Goal: Task Accomplishment & Management: Manage account settings

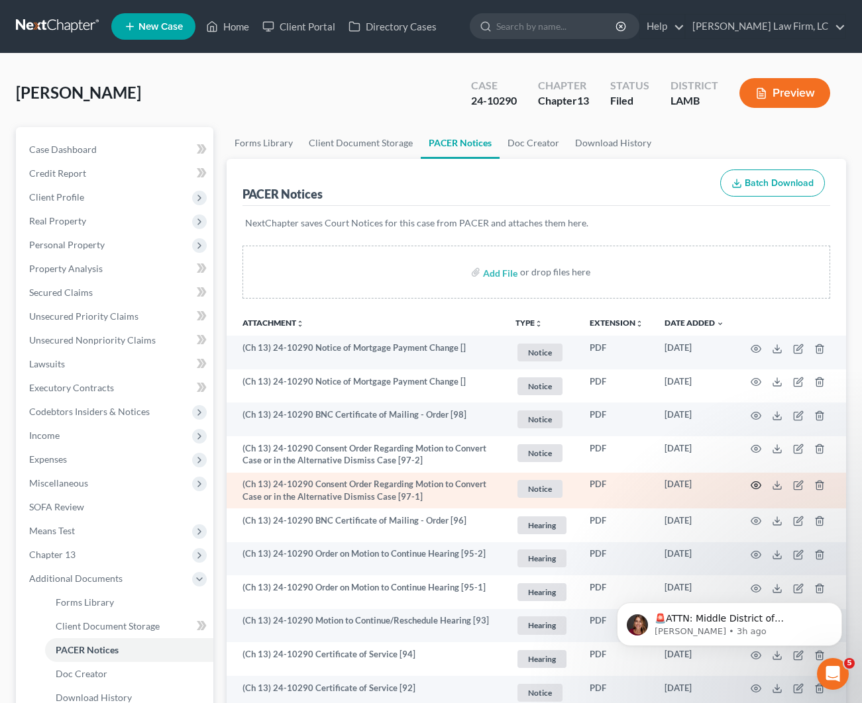
click at [750, 481] on icon "button" at bounding box center [755, 485] width 11 height 11
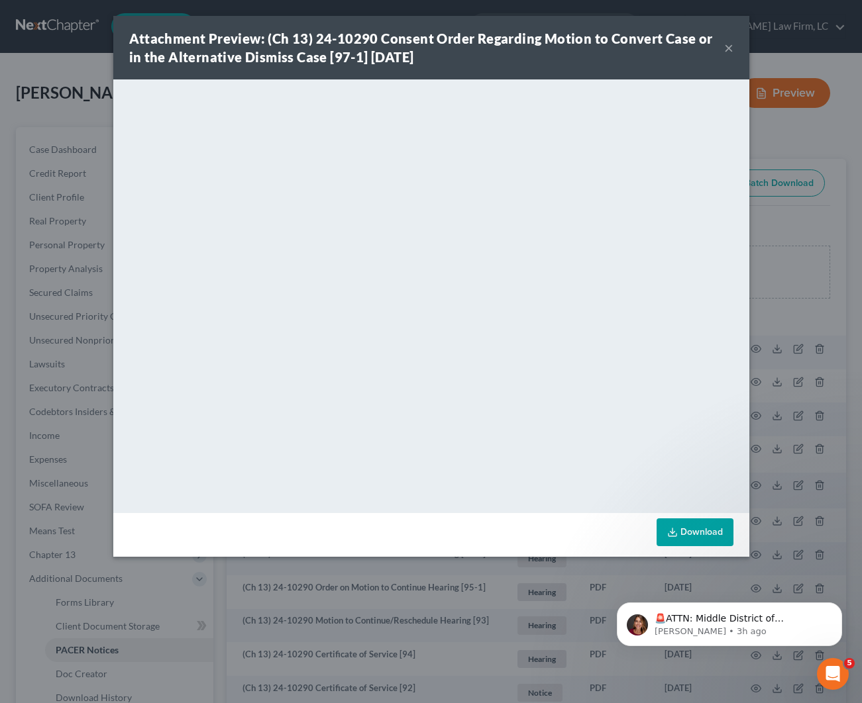
click at [731, 46] on button "×" at bounding box center [728, 48] width 9 height 16
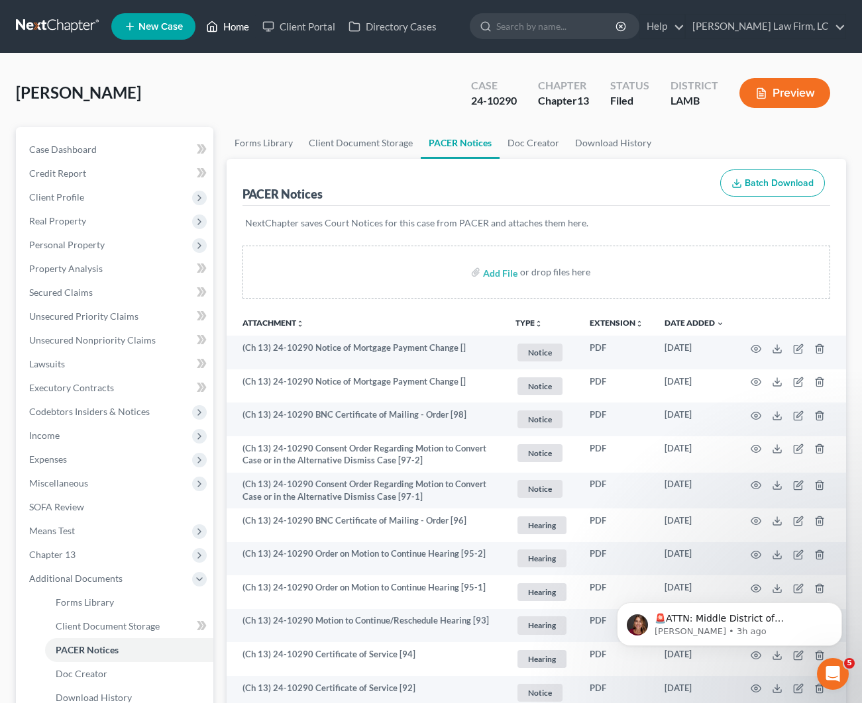
click at [234, 30] on link "Home" at bounding box center [227, 27] width 56 height 24
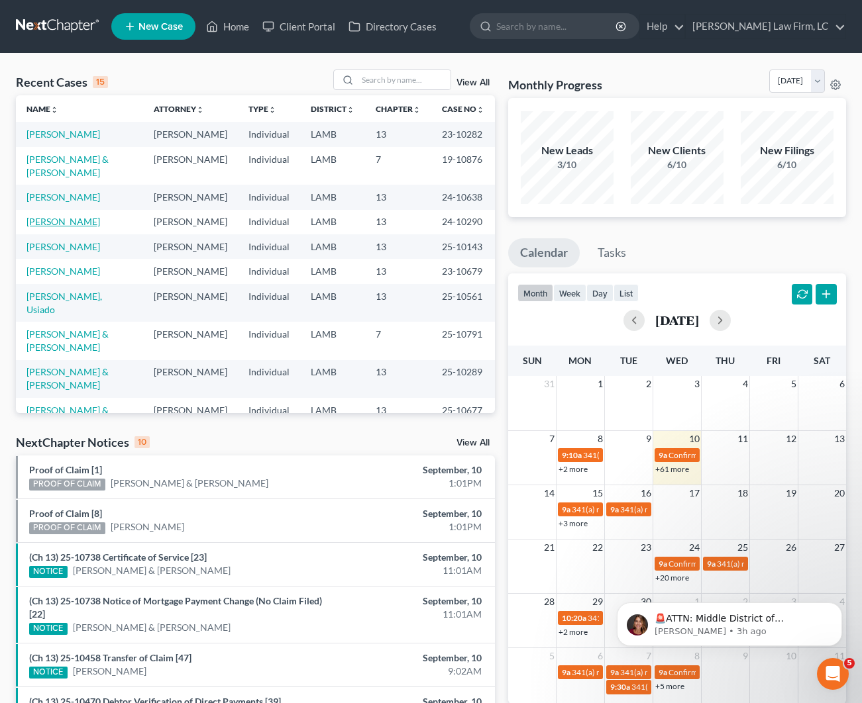
click at [71, 216] on link "[PERSON_NAME]" at bounding box center [63, 221] width 74 height 11
select select "2"
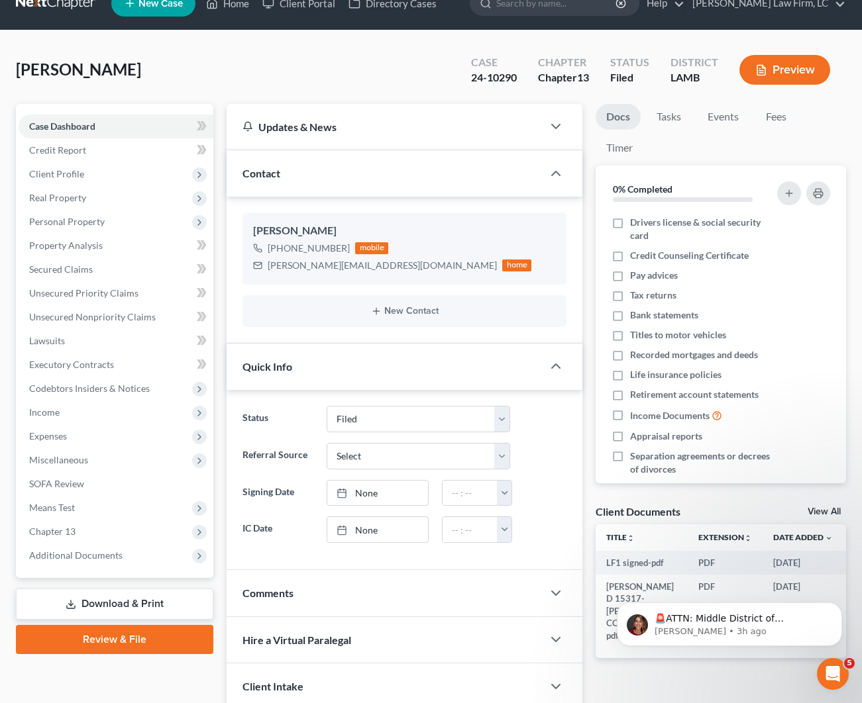
scroll to position [22, 0]
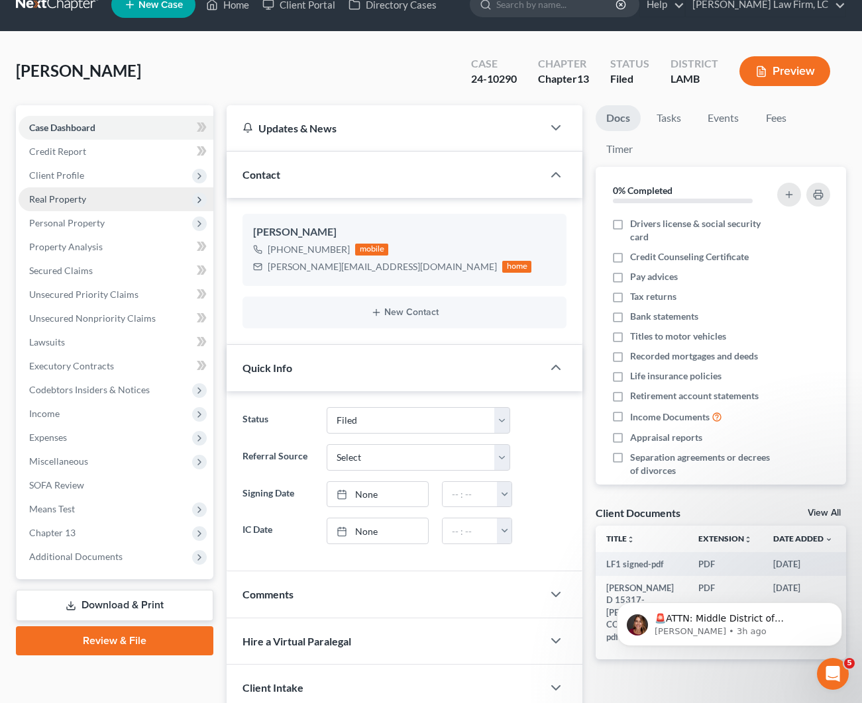
click at [66, 197] on span "Real Property" at bounding box center [57, 198] width 57 height 11
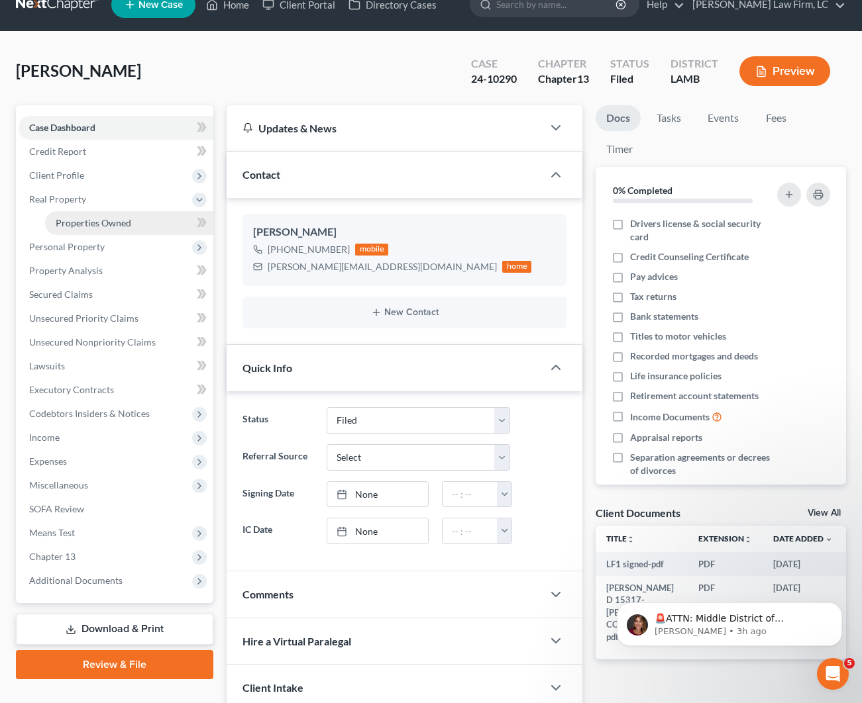
click at [74, 221] on span "Properties Owned" at bounding box center [94, 222] width 76 height 11
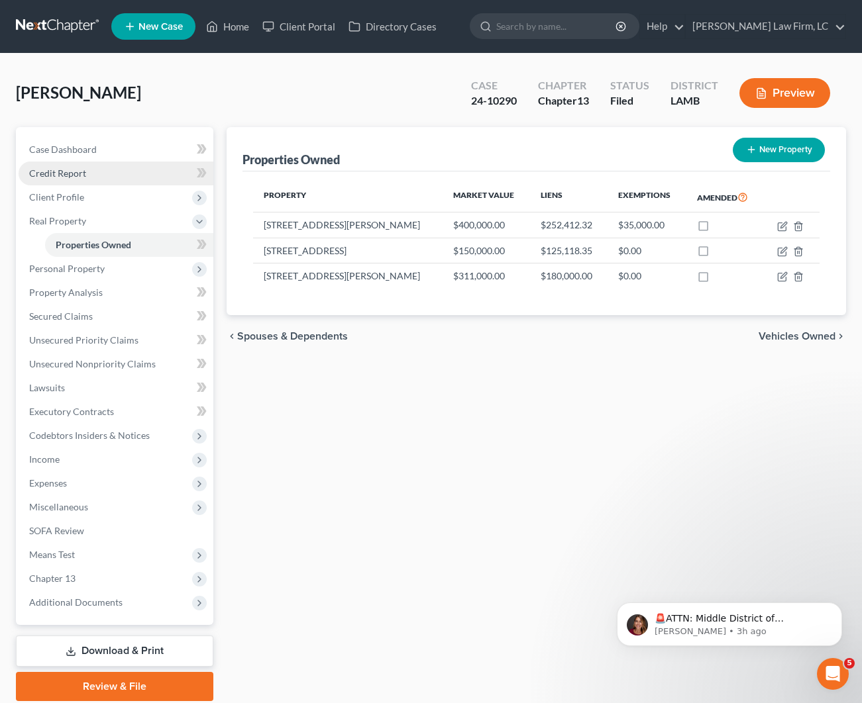
drag, startPoint x: 93, startPoint y: 148, endPoint x: 126, endPoint y: 170, distance: 39.1
click at [93, 148] on span "Case Dashboard" at bounding box center [63, 149] width 68 height 11
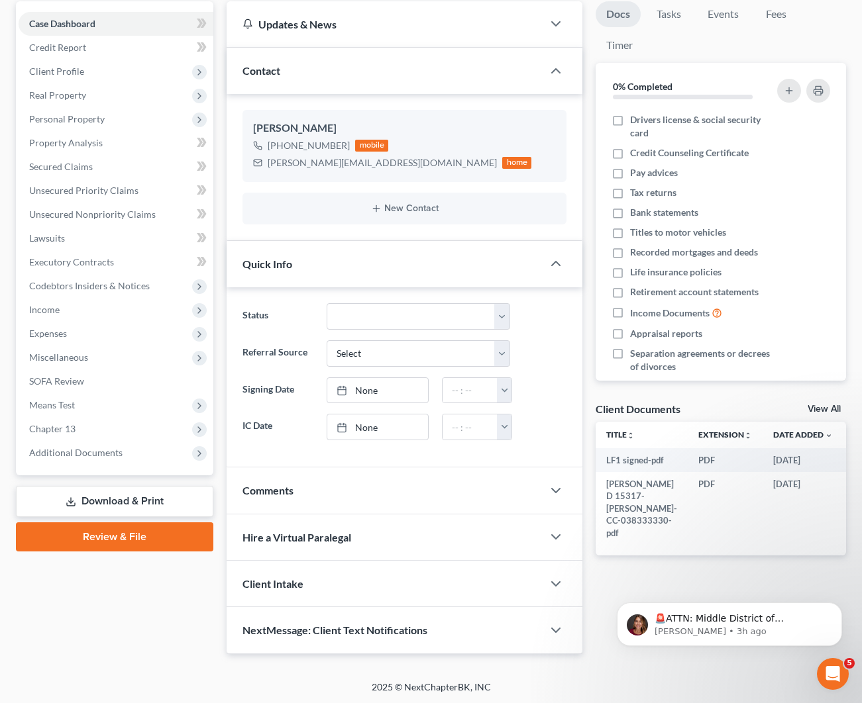
scroll to position [125, 0]
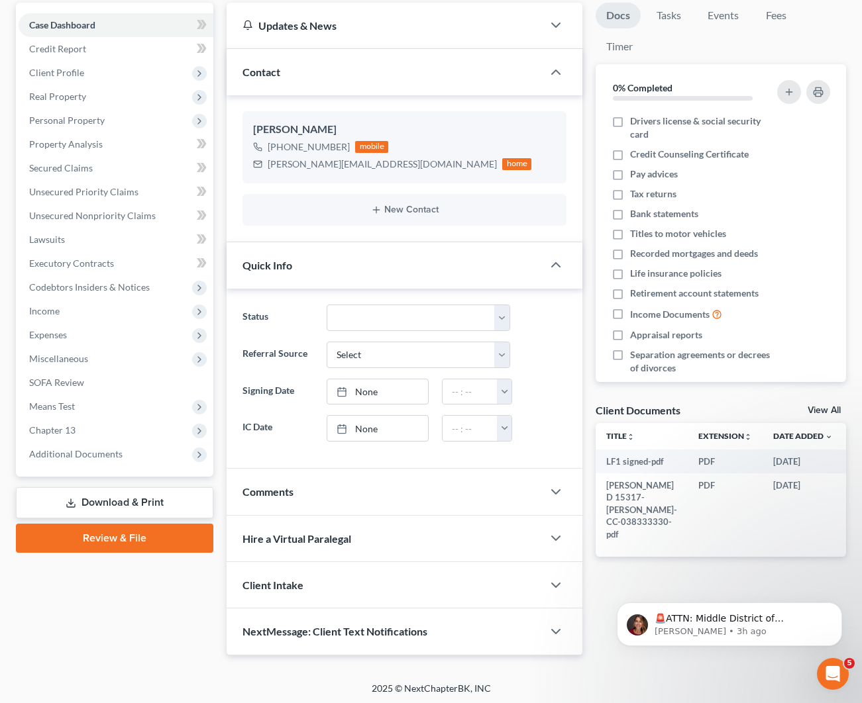
click at [312, 495] on div "Comments" at bounding box center [385, 492] width 316 height 46
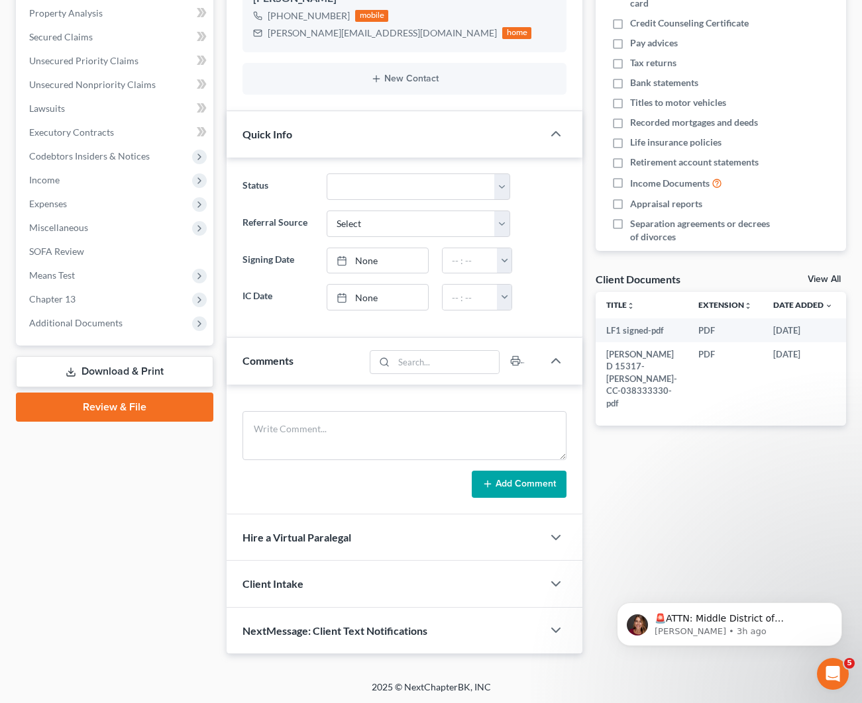
scroll to position [256, 0]
click at [377, 438] on textarea at bounding box center [404, 435] width 324 height 49
type textarea "o"
type textarea "OFN 2383"
click at [542, 491] on button "Add Comment" at bounding box center [519, 485] width 95 height 28
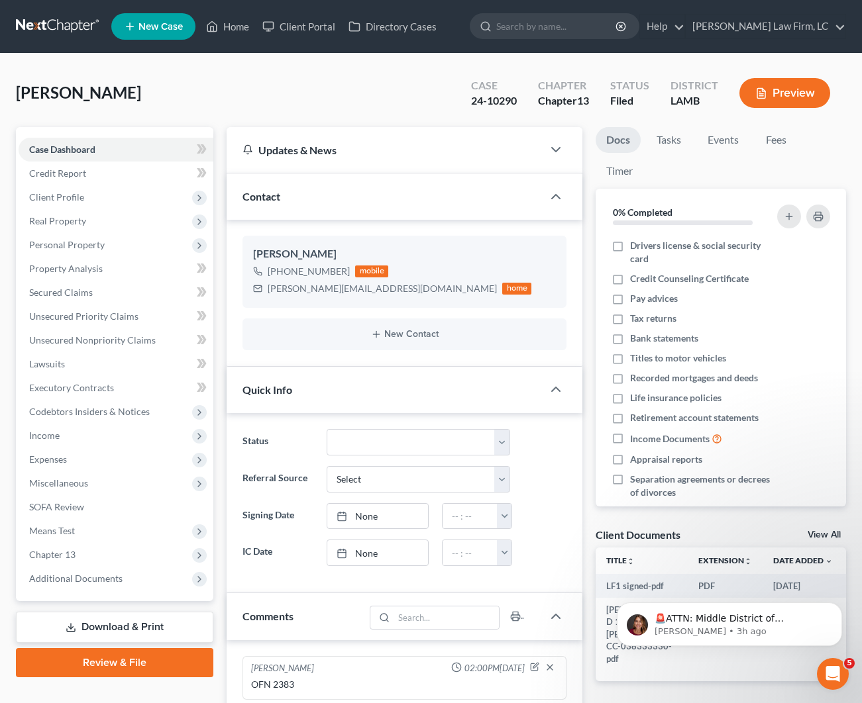
scroll to position [0, 0]
drag, startPoint x: 363, startPoint y: 291, endPoint x: 270, endPoint y: 287, distance: 92.8
click at [268, 287] on div "[PERSON_NAME][EMAIL_ADDRESS][DOMAIN_NAME]" at bounding box center [382, 288] width 229 height 13
copy div "[PERSON_NAME][EMAIL_ADDRESS][DOMAIN_NAME]"
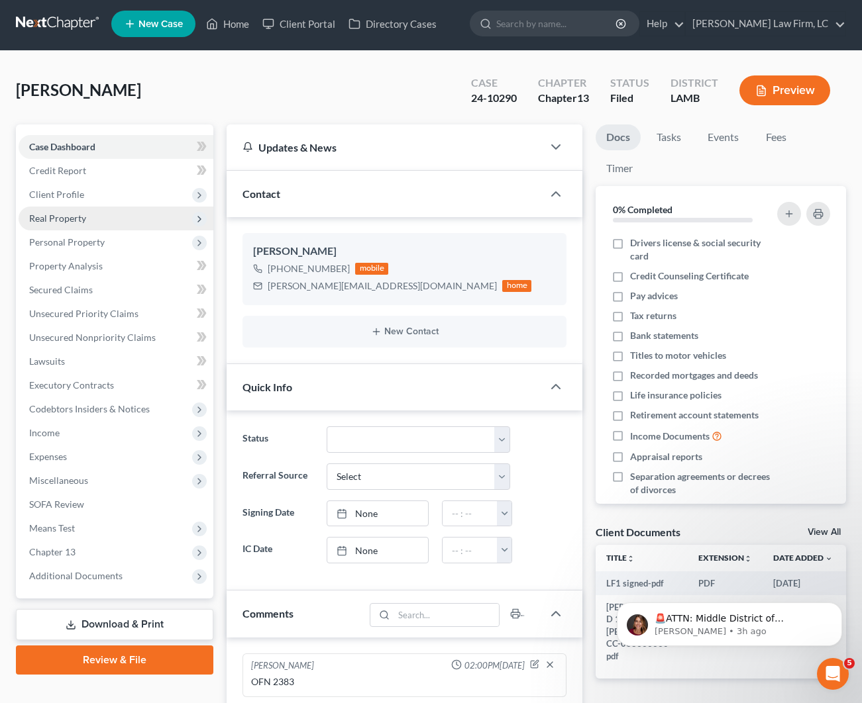
click at [83, 225] on span "Real Property" at bounding box center [116, 219] width 195 height 24
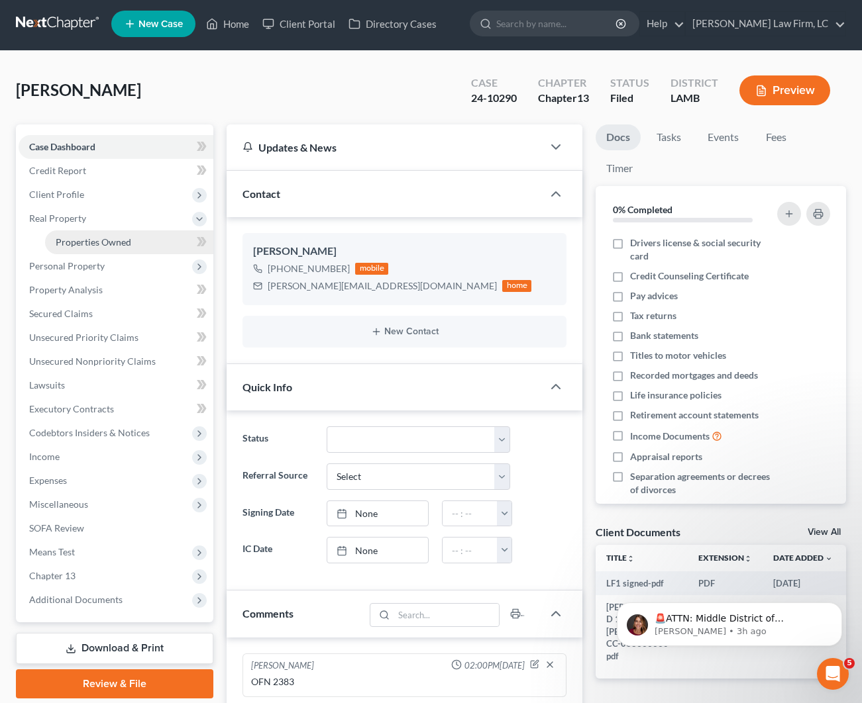
click at [95, 250] on link "Properties Owned" at bounding box center [129, 242] width 168 height 24
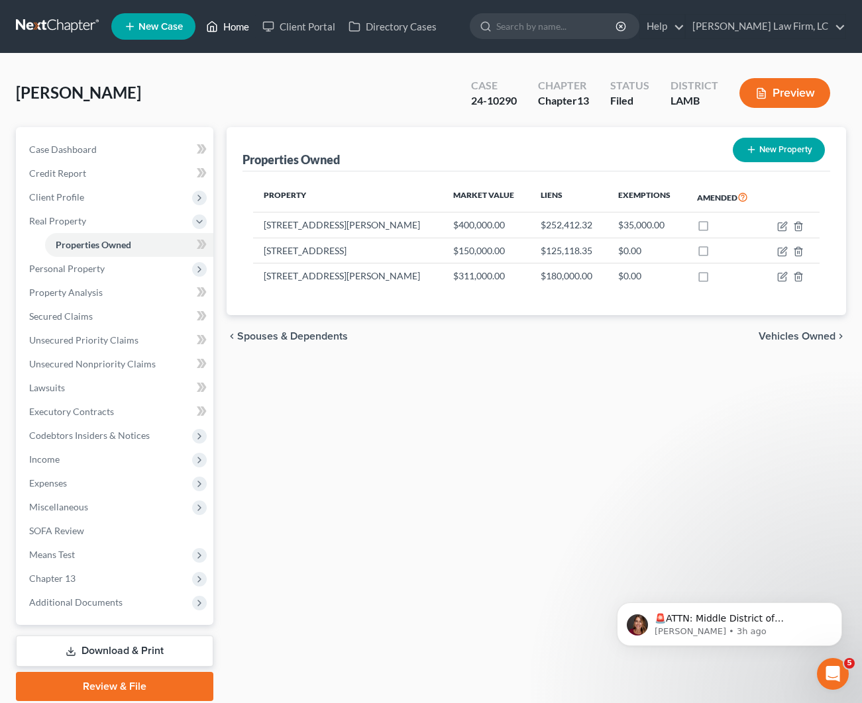
click at [235, 26] on link "Home" at bounding box center [227, 27] width 56 height 24
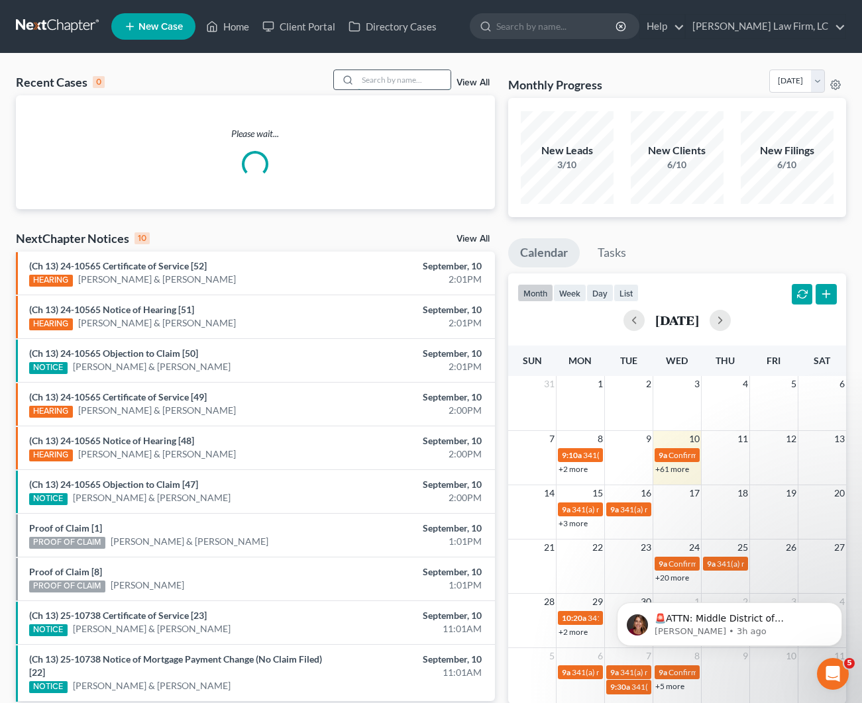
click at [383, 79] on input "search" at bounding box center [404, 79] width 93 height 19
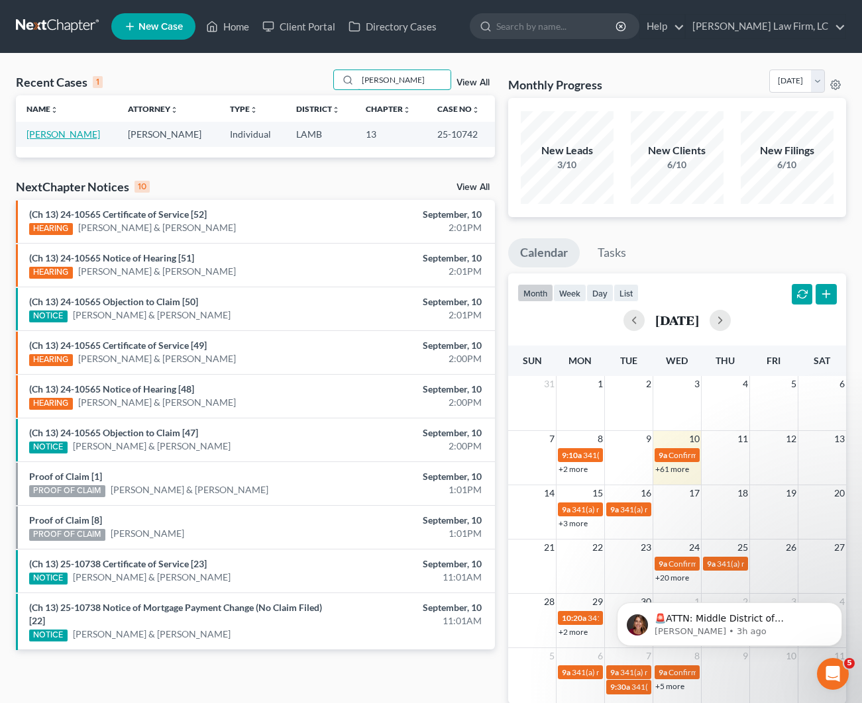
type input "[PERSON_NAME]"
click at [48, 133] on link "[PERSON_NAME]" at bounding box center [63, 133] width 74 height 11
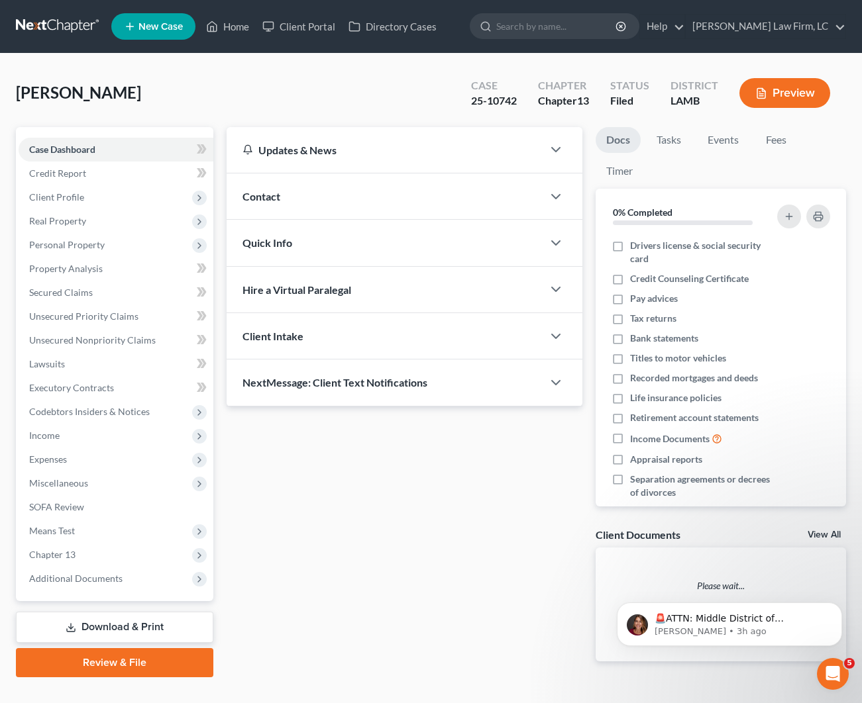
click at [299, 221] on div "Quick Info" at bounding box center [385, 243] width 316 height 46
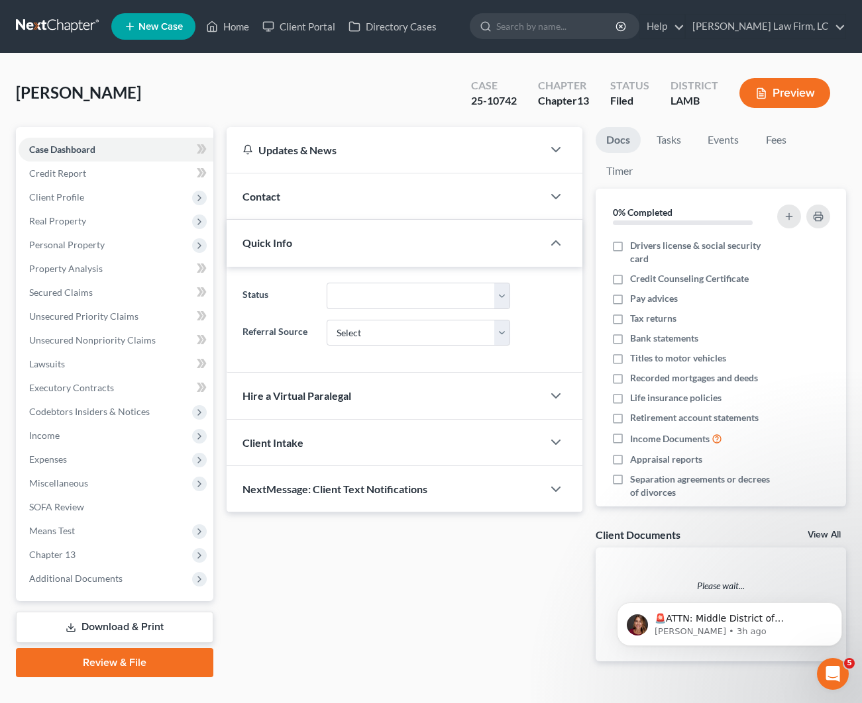
click at [297, 205] on div "Contact" at bounding box center [385, 197] width 316 height 46
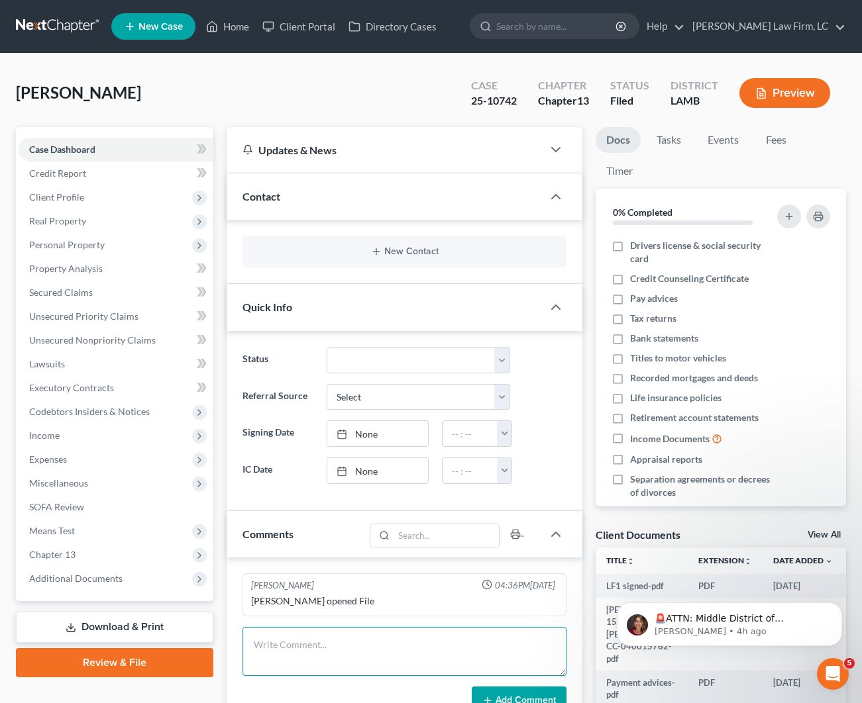
click at [266, 642] on textarea at bounding box center [404, 651] width 324 height 49
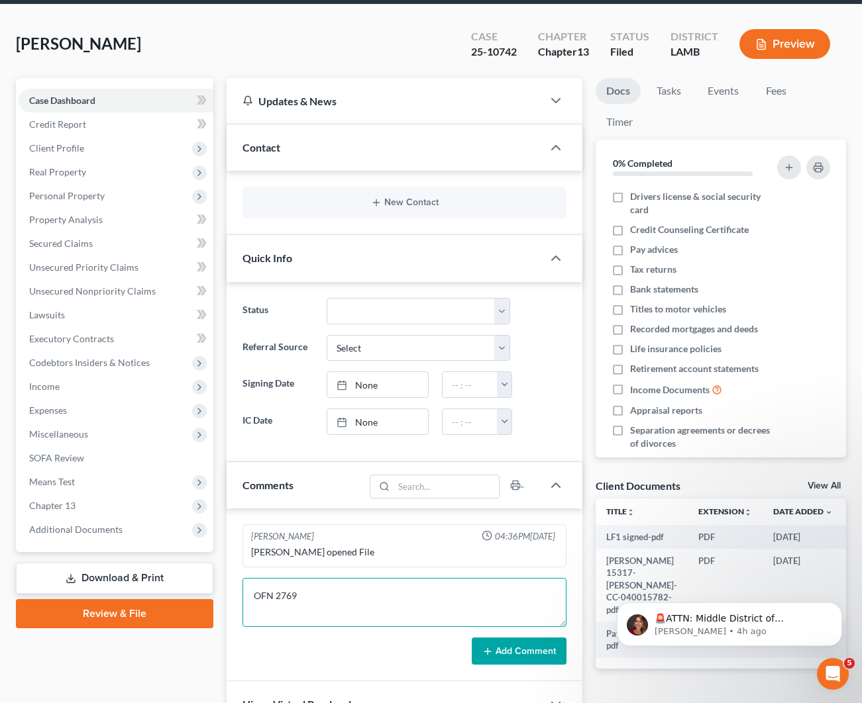
type textarea "OFN 2769"
click at [509, 641] on button "Add Comment" at bounding box center [519, 652] width 95 height 28
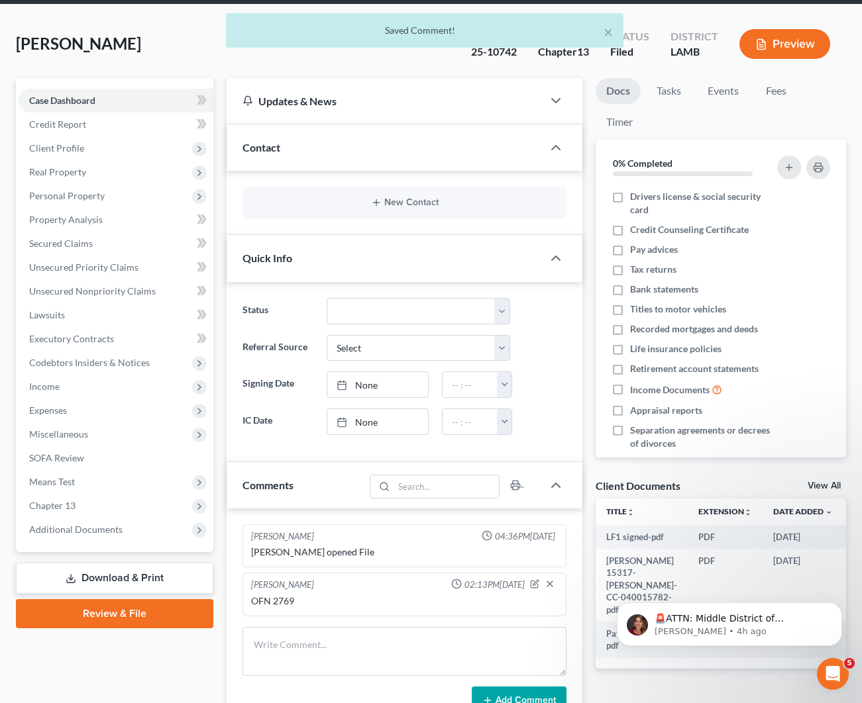
click at [289, 156] on div "Contact" at bounding box center [385, 148] width 316 height 46
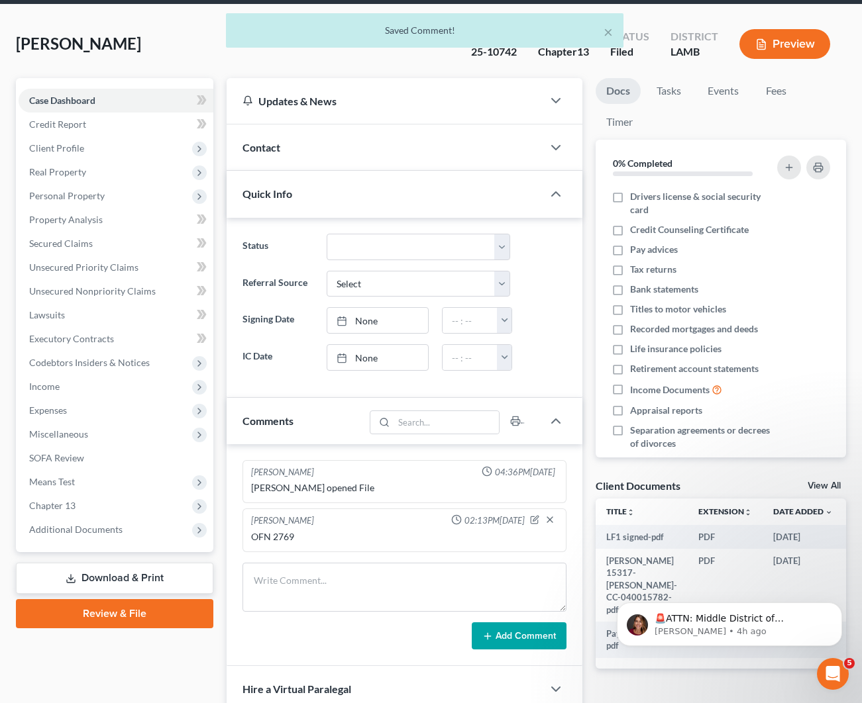
click at [287, 150] on div "Contact" at bounding box center [385, 148] width 316 height 46
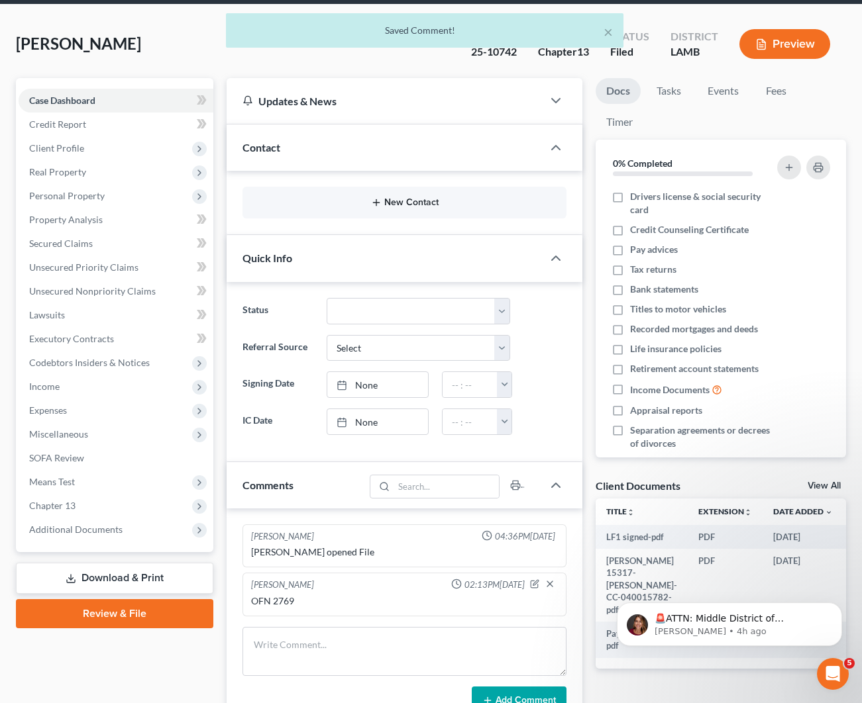
click at [309, 201] on button "New Contact" at bounding box center [404, 202] width 303 height 11
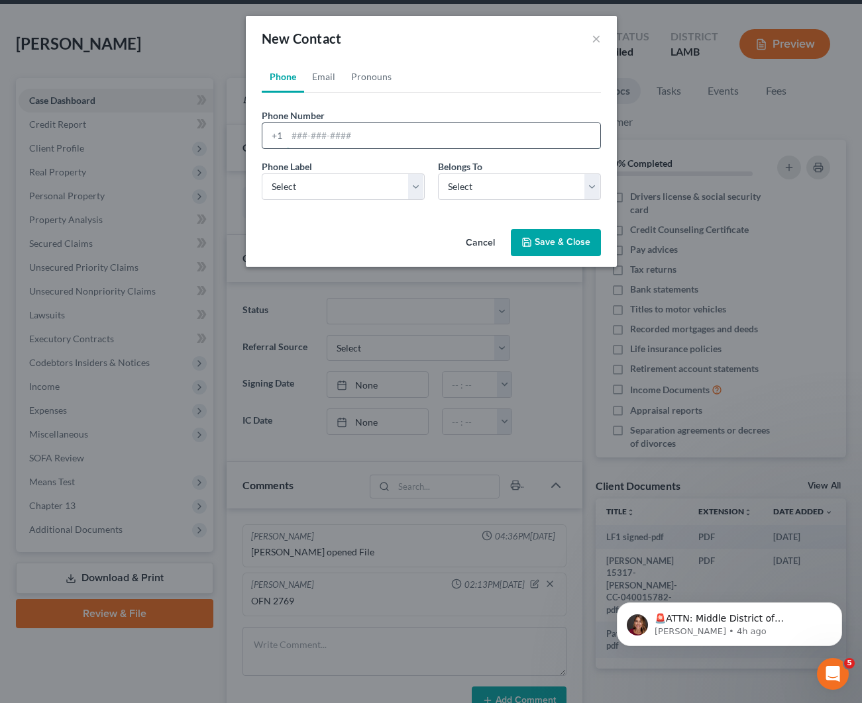
paste input "[PHONE_NUMBER]"
type input "[PHONE_NUMBER]"
click at [314, 201] on div "Phone Label * Select Mobile Home Work Other Belongs To * Select Client Other" at bounding box center [431, 185] width 352 height 51
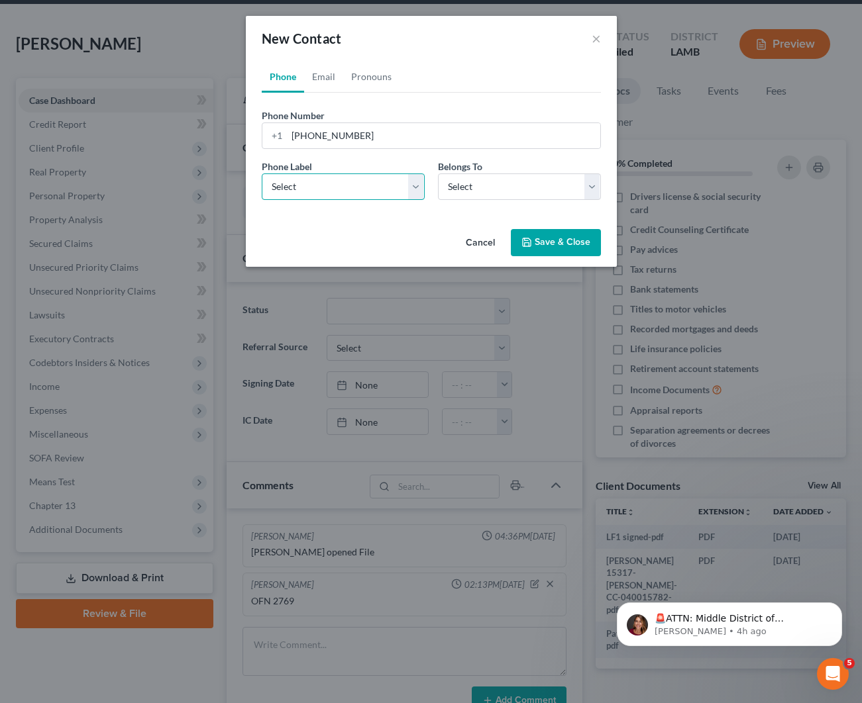
select select "0"
click at [506, 209] on div "Phone Label * Select Mobile Home Work Other Belongs To * Select Client Other" at bounding box center [431, 185] width 352 height 51
select select "0"
click at [336, 80] on link "Email" at bounding box center [323, 77] width 39 height 32
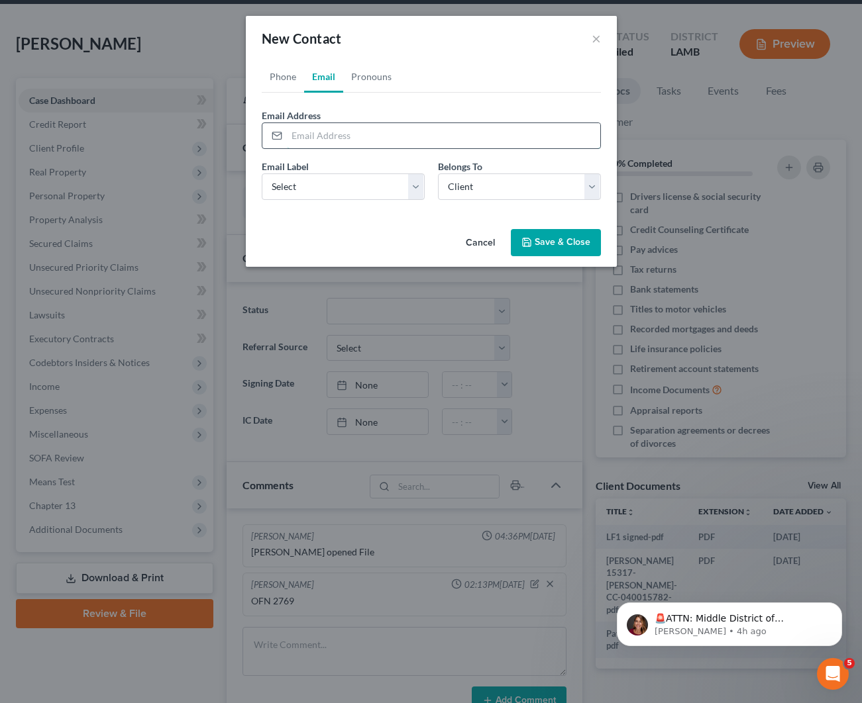
click at [362, 139] on input "email" at bounding box center [443, 135] width 313 height 25
paste input "[EMAIL_ADDRESS][DOMAIN_NAME]"
type input "[EMAIL_ADDRESS][DOMAIN_NAME]"
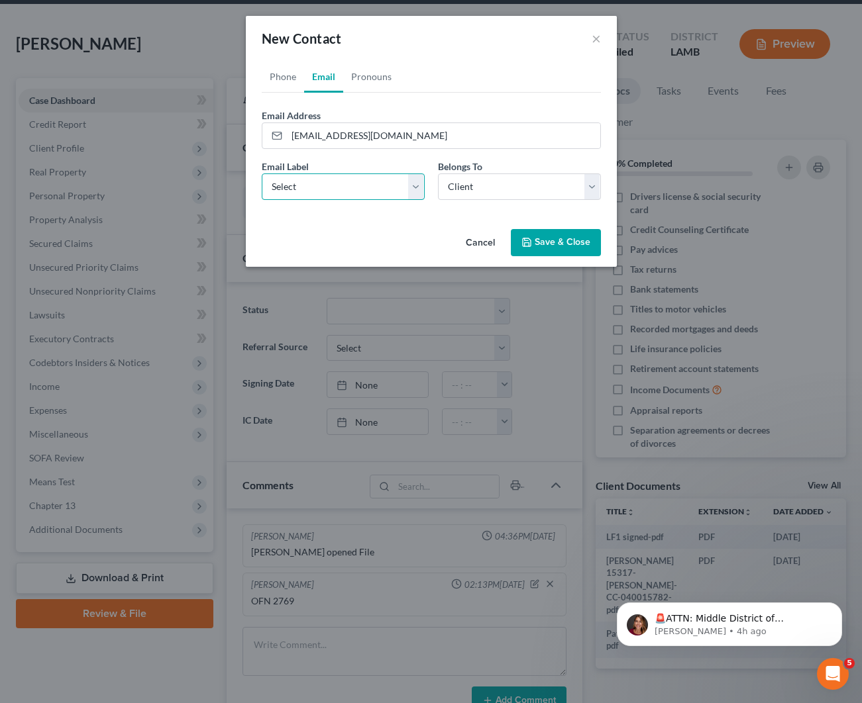
select select "0"
click at [552, 242] on button "Save & Close" at bounding box center [556, 243] width 90 height 28
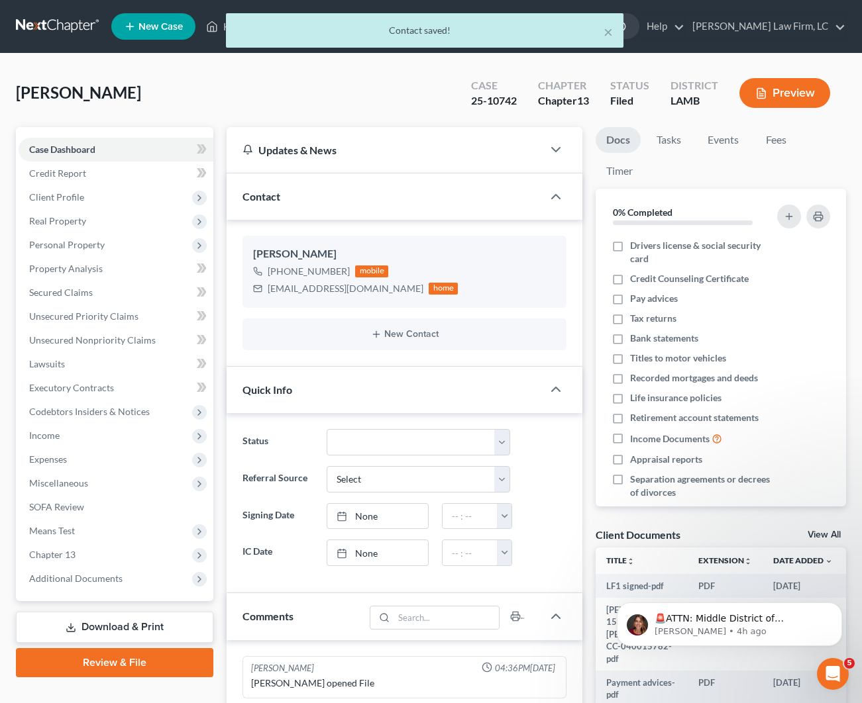
scroll to position [0, 0]
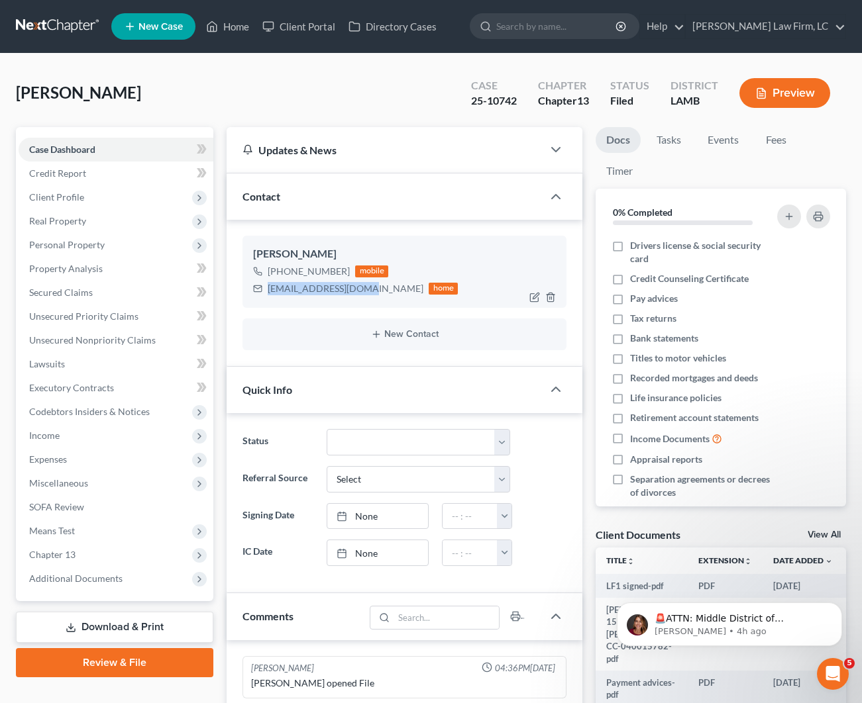
drag, startPoint x: 365, startPoint y: 290, endPoint x: 268, endPoint y: 285, distance: 97.5
click at [268, 285] on div "[EMAIL_ADDRESS][DOMAIN_NAME] home" at bounding box center [355, 288] width 205 height 17
copy div "[EMAIL_ADDRESS][DOMAIN_NAME]"
click at [103, 215] on span "Real Property" at bounding box center [116, 221] width 195 height 24
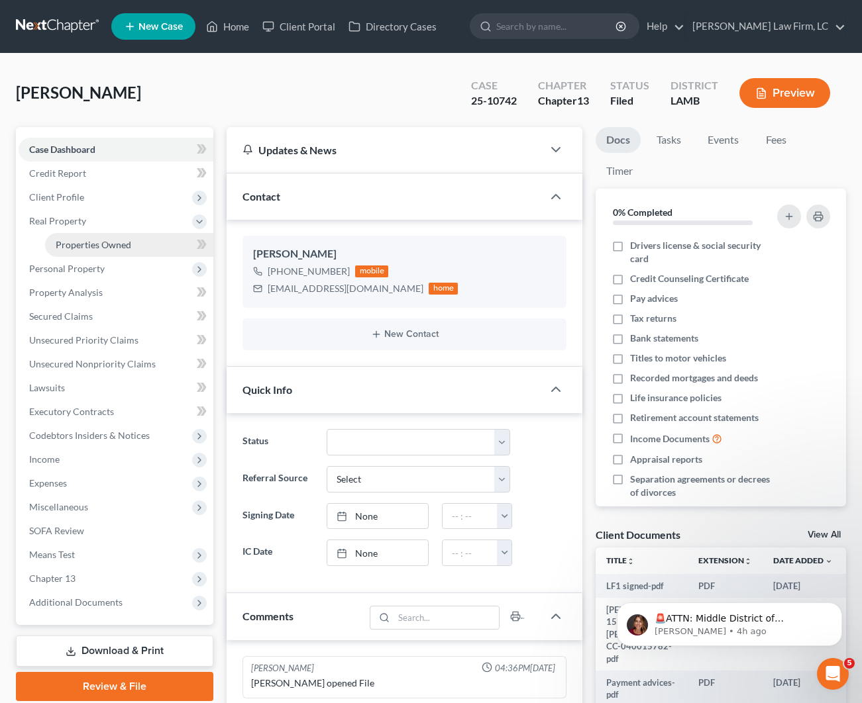
click at [121, 248] on span "Properties Owned" at bounding box center [94, 244] width 76 height 11
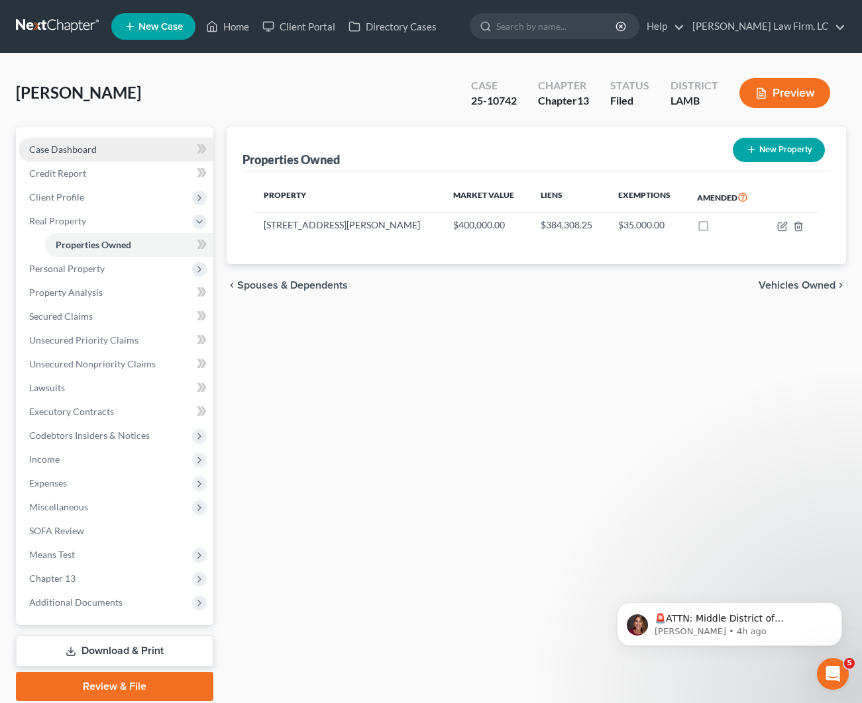
click at [87, 148] on span "Case Dashboard" at bounding box center [63, 149] width 68 height 11
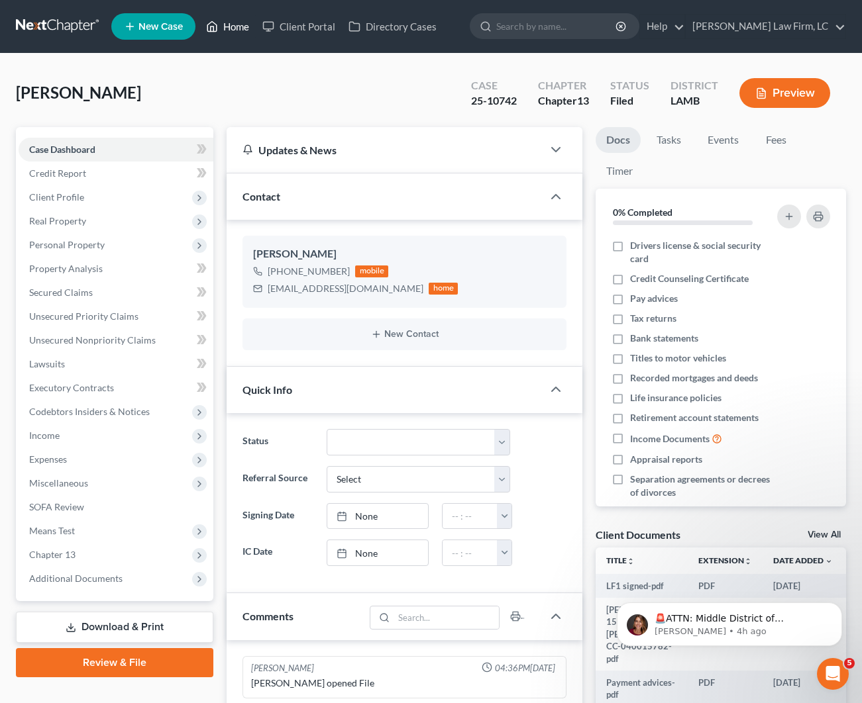
click at [233, 26] on link "Home" at bounding box center [227, 27] width 56 height 24
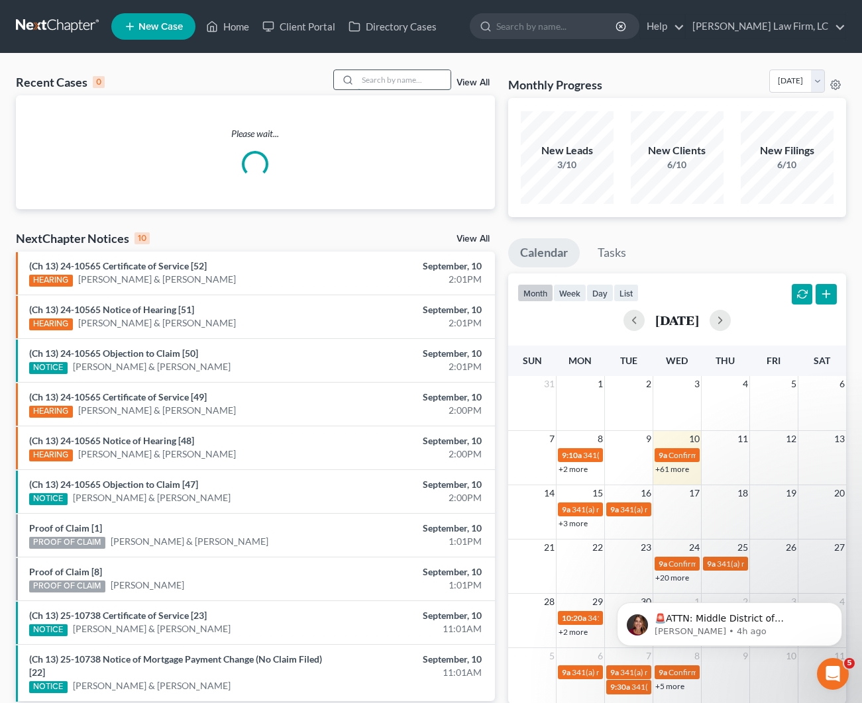
click at [425, 77] on input "search" at bounding box center [404, 79] width 93 height 19
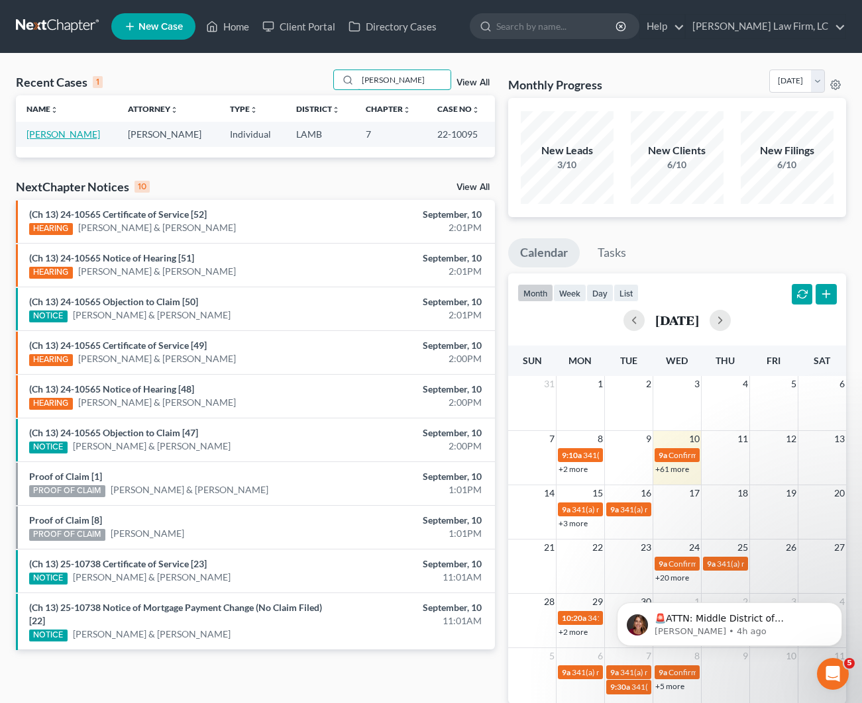
type input "[PERSON_NAME]"
click at [71, 131] on link "[PERSON_NAME]" at bounding box center [63, 133] width 74 height 11
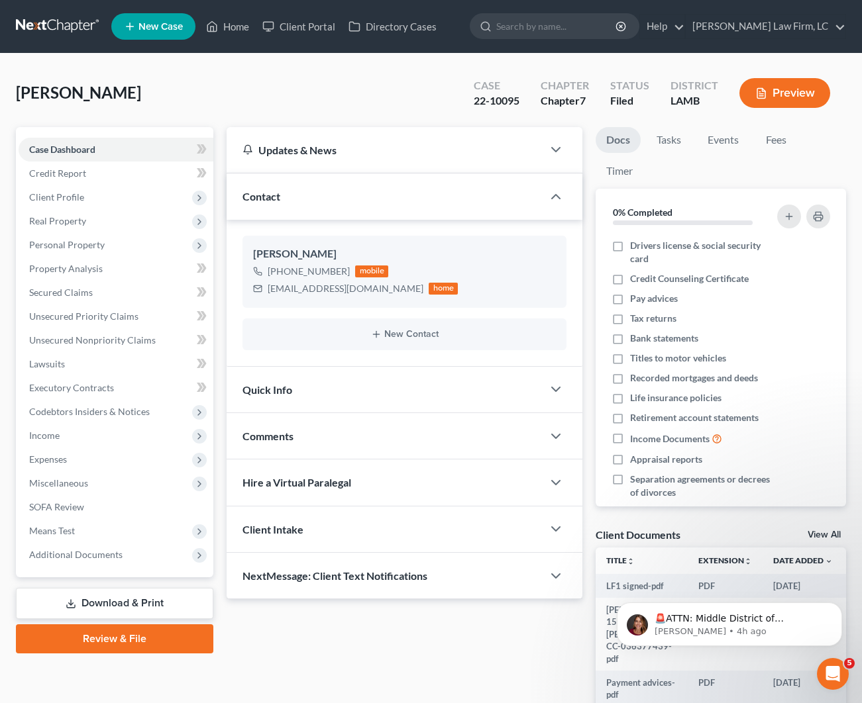
click at [310, 445] on div "Comments" at bounding box center [385, 436] width 316 height 46
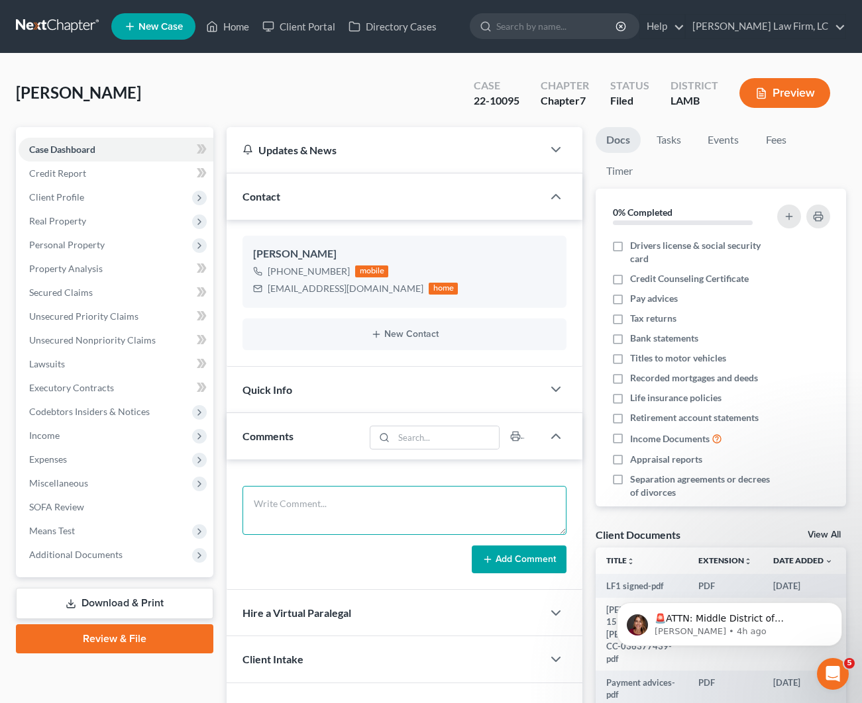
click at [330, 507] on textarea at bounding box center [404, 510] width 324 height 49
type textarea "OFN 1819"
click at [550, 555] on button "Add Comment" at bounding box center [519, 560] width 95 height 28
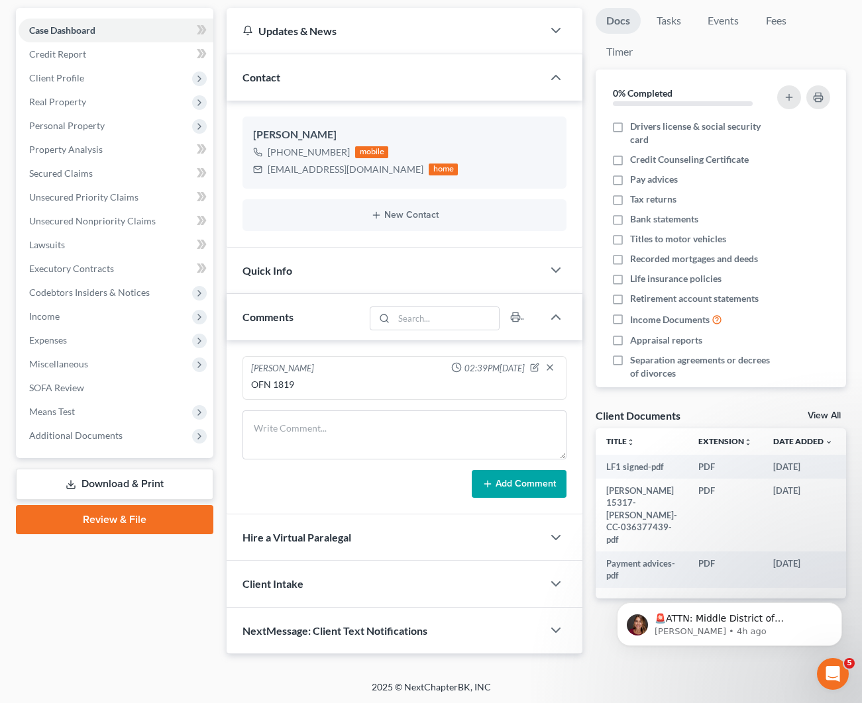
scroll to position [119, 0]
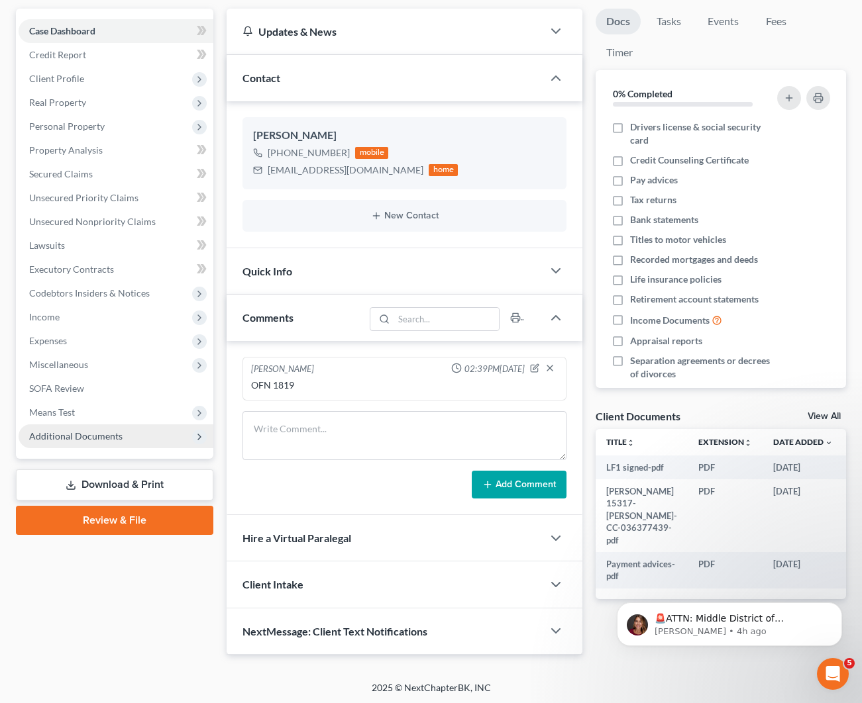
click at [117, 434] on span "Additional Documents" at bounding box center [75, 436] width 93 height 11
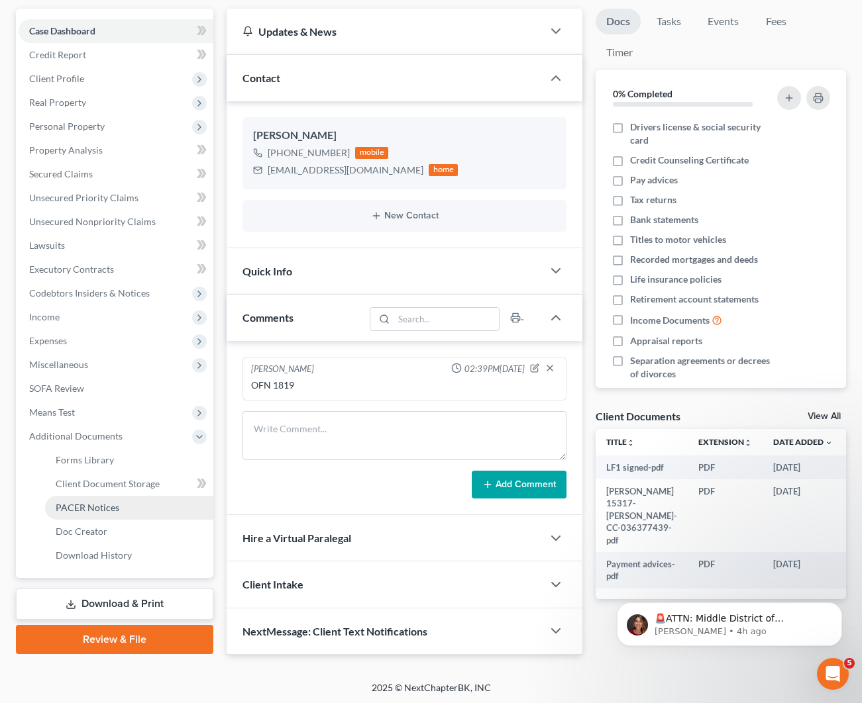
click at [128, 503] on link "PACER Notices" at bounding box center [129, 508] width 168 height 24
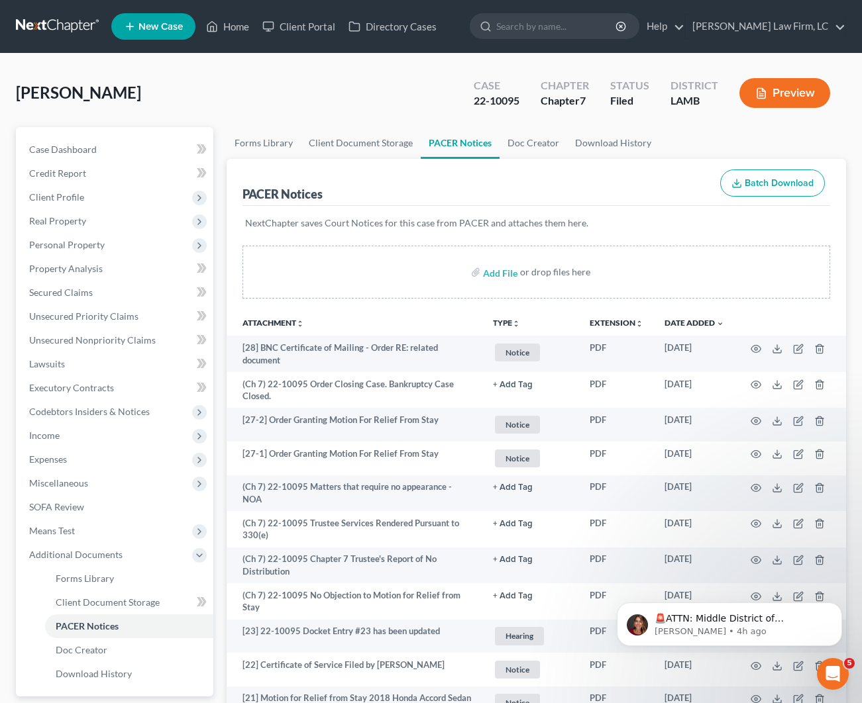
click at [232, 41] on ul "New Case Home Client Portal Directory Cases - No Result - See all results Or Pr…" at bounding box center [478, 26] width 735 height 34
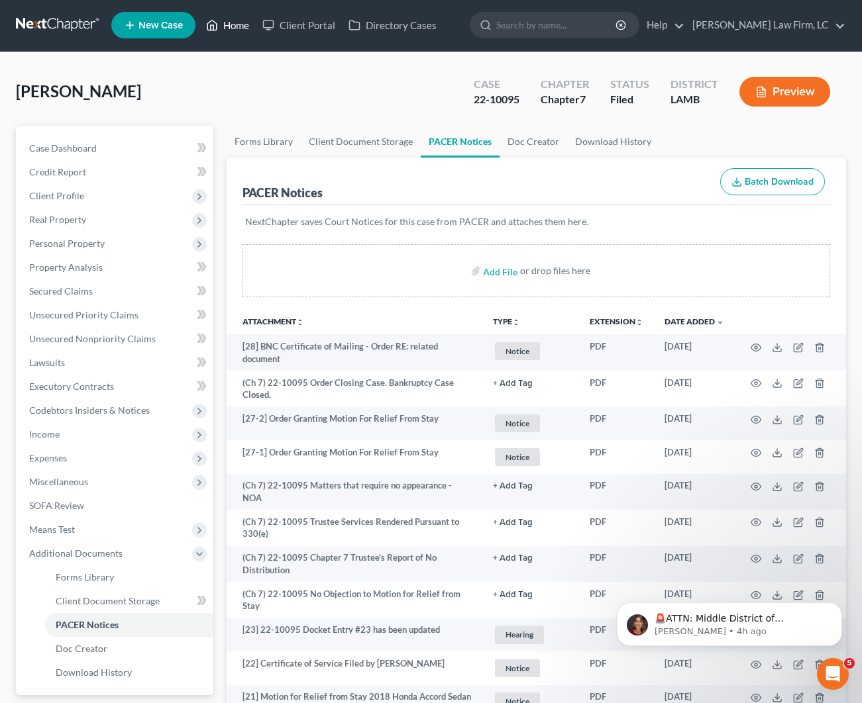
click at [233, 29] on link "Home" at bounding box center [227, 25] width 56 height 24
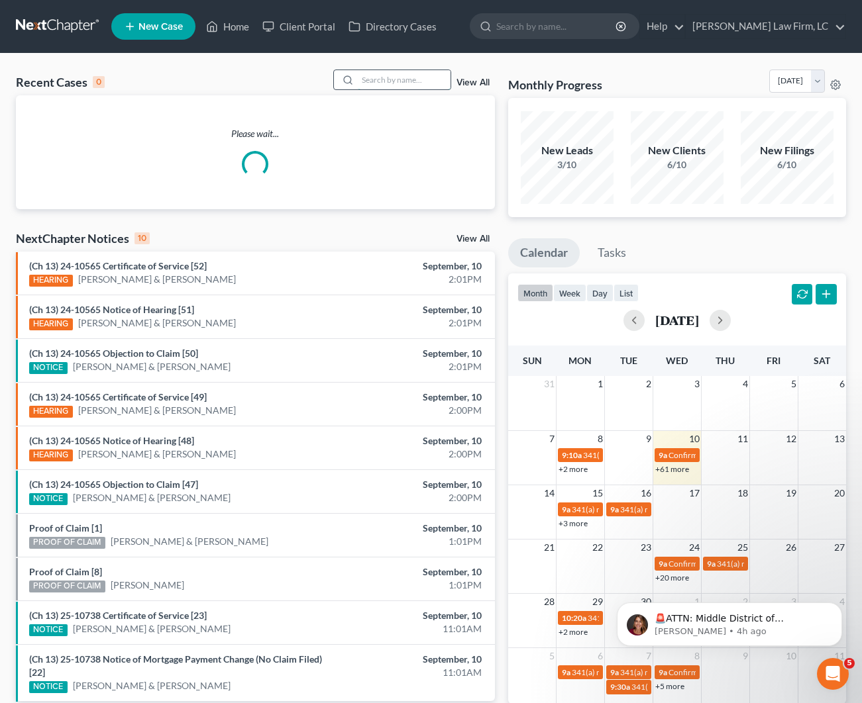
click at [376, 84] on input "search" at bounding box center [404, 79] width 93 height 19
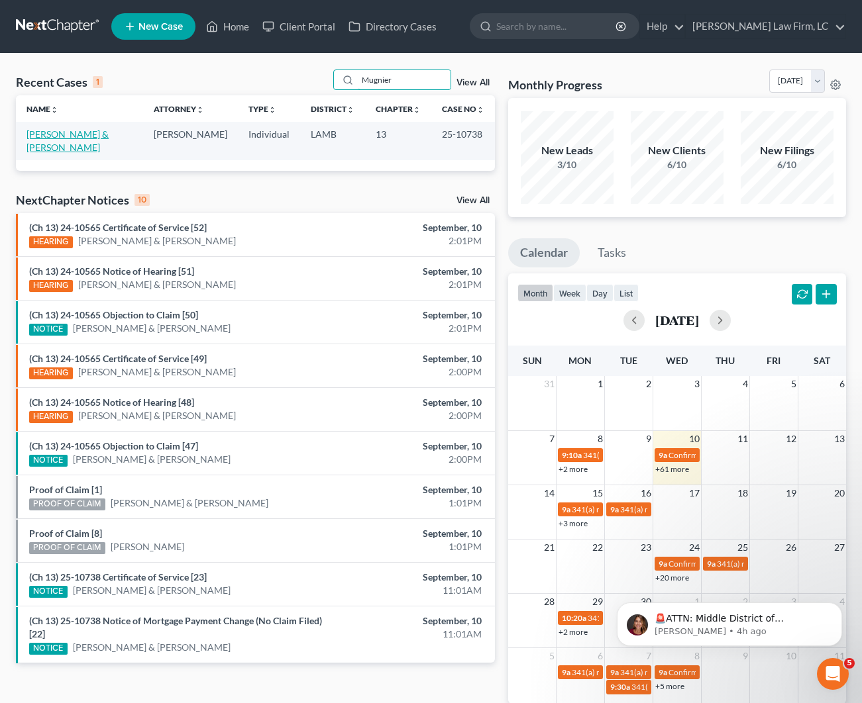
type input "Mugnier"
click at [62, 132] on link "[PERSON_NAME] & [PERSON_NAME]" at bounding box center [67, 140] width 82 height 25
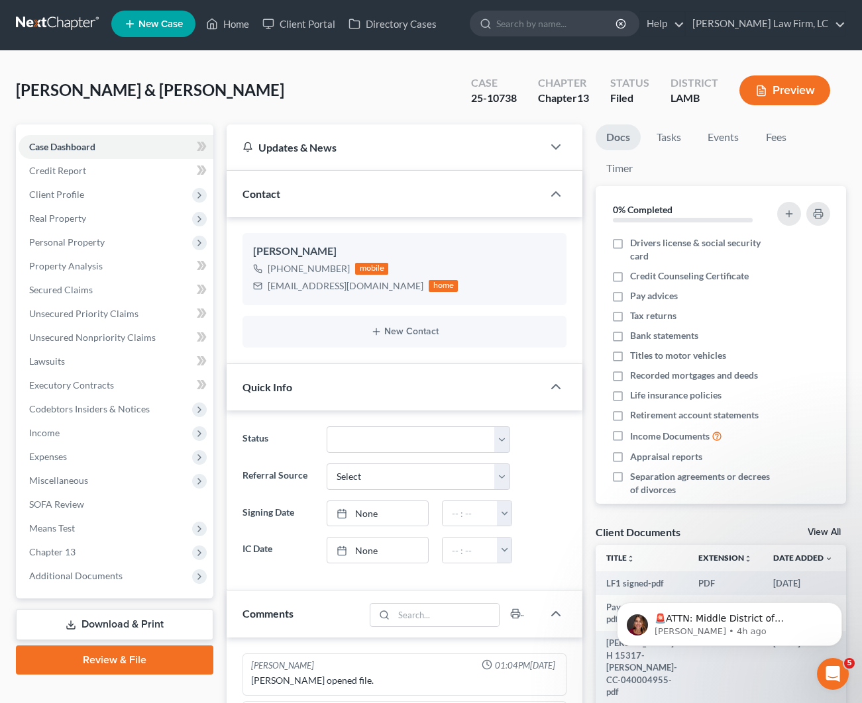
scroll to position [3, 0]
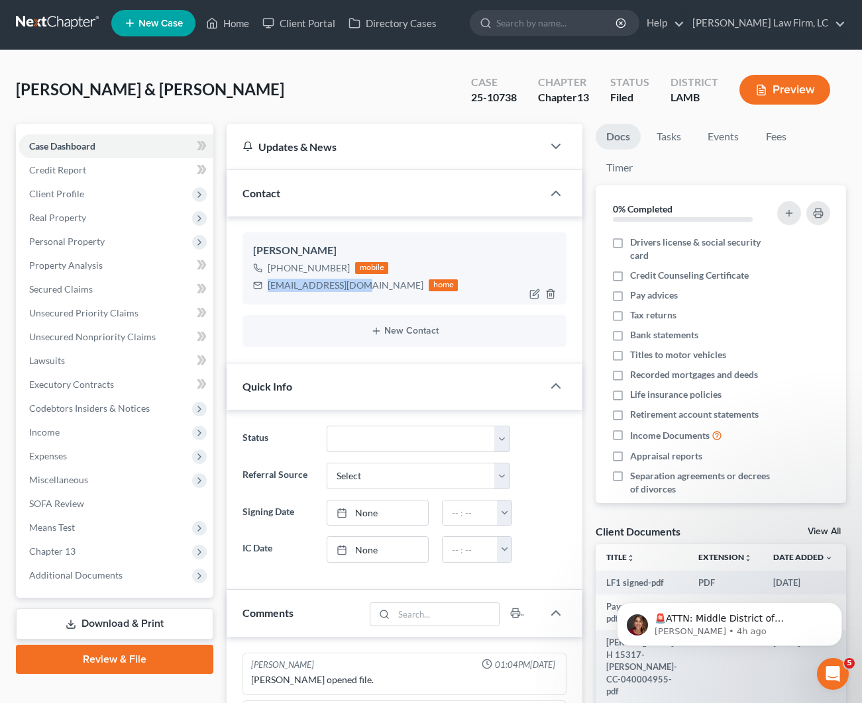
drag, startPoint x: 362, startPoint y: 283, endPoint x: 263, endPoint y: 289, distance: 99.5
click at [263, 289] on div "[EMAIL_ADDRESS][DOMAIN_NAME] home" at bounding box center [355, 285] width 205 height 17
copy div "[EMAIL_ADDRESS][DOMAIN_NAME]"
